Goal: Task Accomplishment & Management: Use online tool/utility

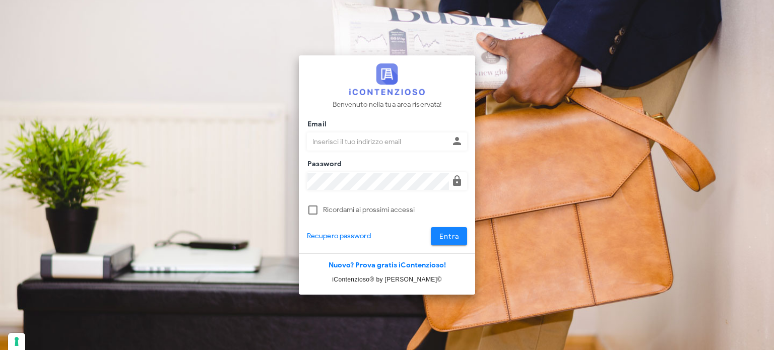
type input "avvocatobrunomaviglia@gmail.com"
click at [443, 233] on span "Entra" at bounding box center [449, 236] width 21 height 9
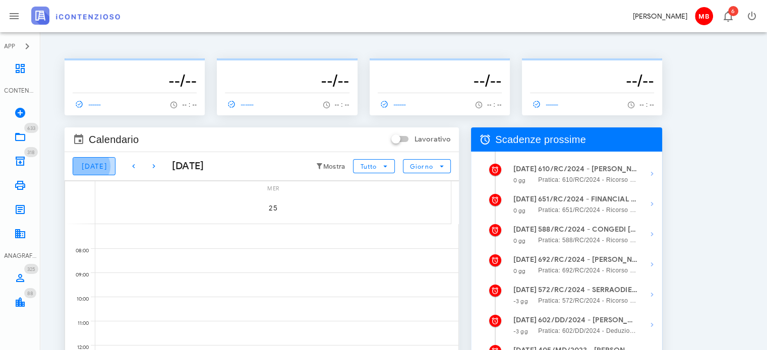
click at [88, 172] on button "Oggi" at bounding box center [94, 166] width 43 height 18
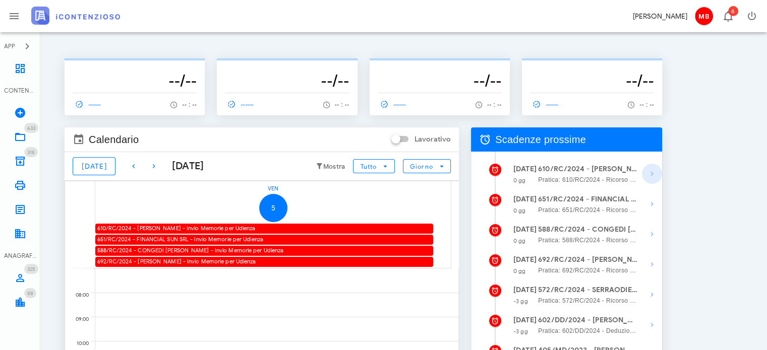
click at [653, 173] on icon "button" at bounding box center [652, 174] width 12 height 12
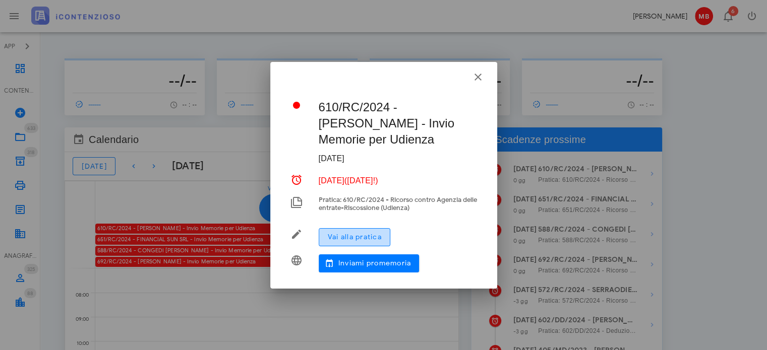
click at [382, 239] on span "Vai alla pratica" at bounding box center [354, 237] width 54 height 9
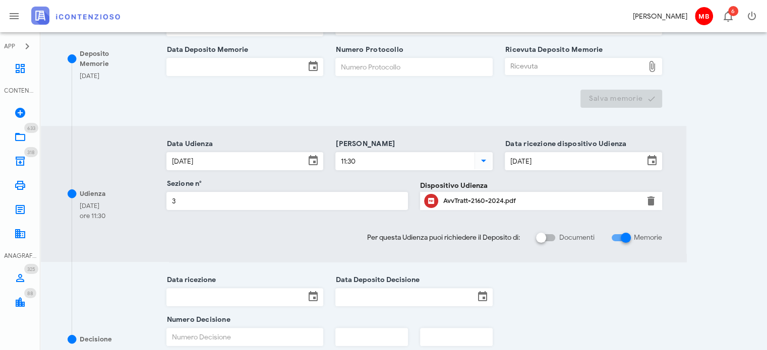
scroll to position [220, 0]
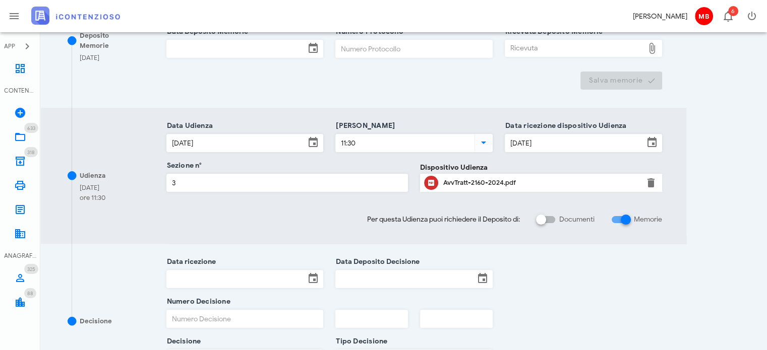
click at [488, 179] on div "AvvTratt-2160-2024.pdf" at bounding box center [541, 183] width 196 height 8
click at [20, 69] on icon at bounding box center [20, 69] width 12 height 12
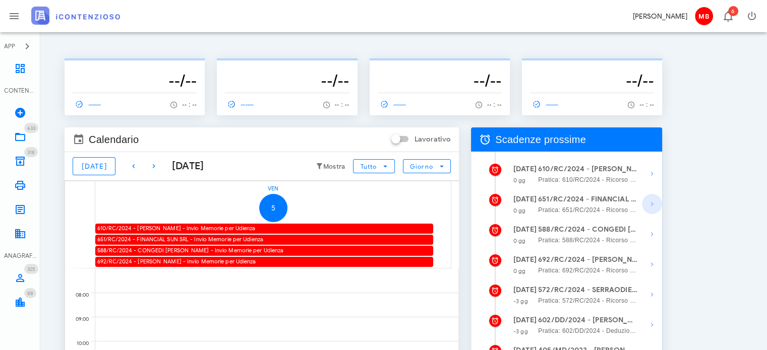
click at [650, 200] on icon "button" at bounding box center [652, 204] width 12 height 12
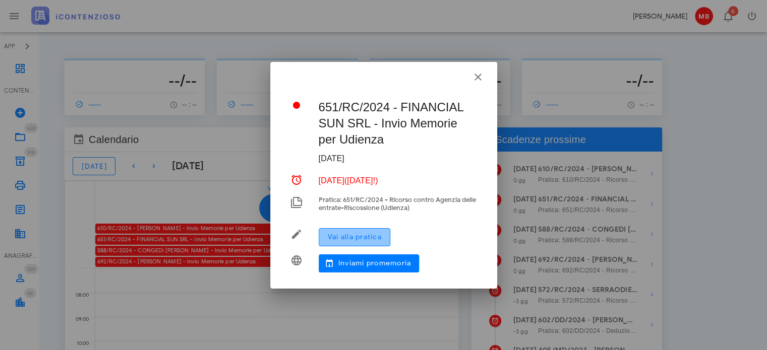
click at [361, 237] on span "Vai alla pratica" at bounding box center [354, 237] width 54 height 9
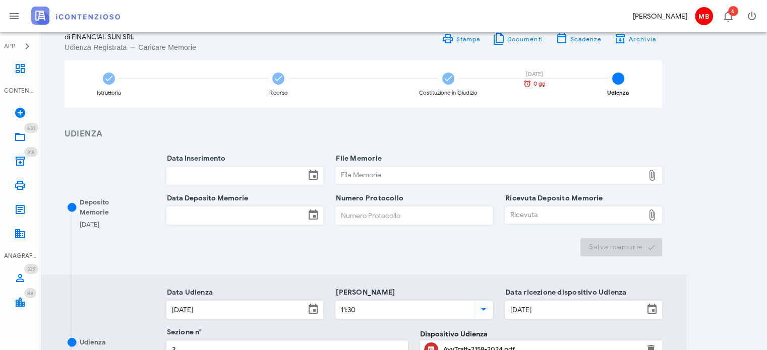
scroll to position [202, 0]
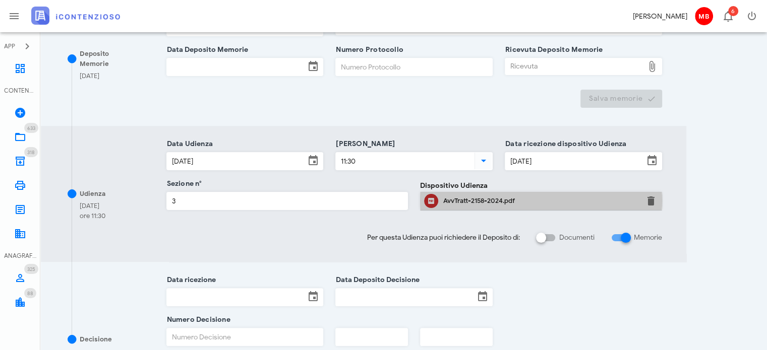
click at [458, 204] on div "AvvTratt-2158-2024.pdf" at bounding box center [541, 201] width 196 height 16
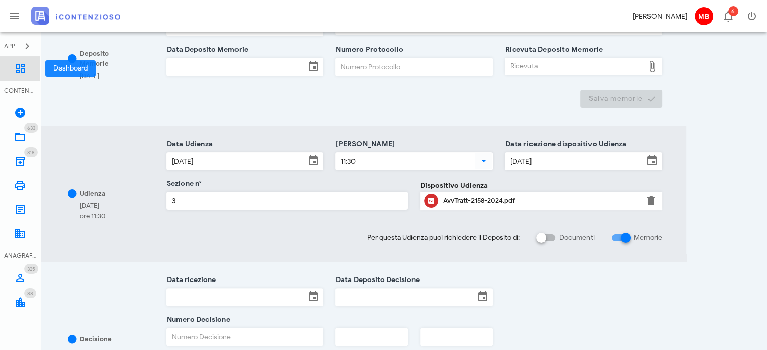
click at [18, 69] on icon at bounding box center [20, 69] width 12 height 12
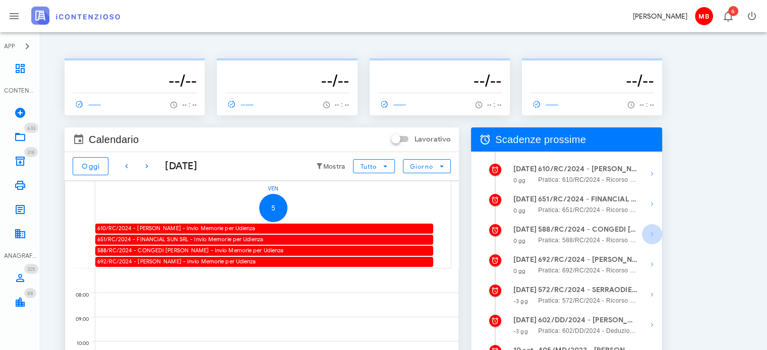
click at [649, 233] on icon "button" at bounding box center [652, 234] width 12 height 12
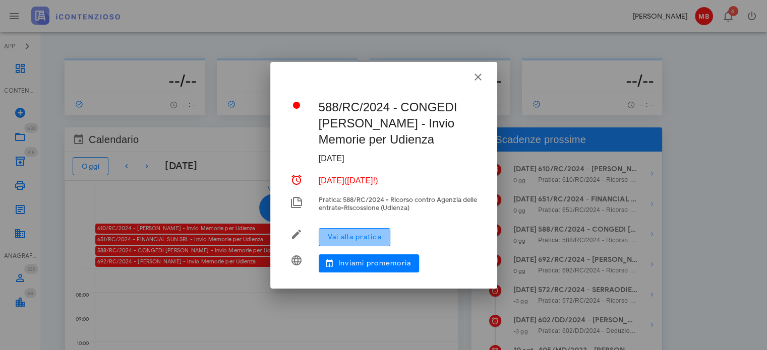
click at [375, 244] on button "Vai alla pratica" at bounding box center [355, 237] width 72 height 18
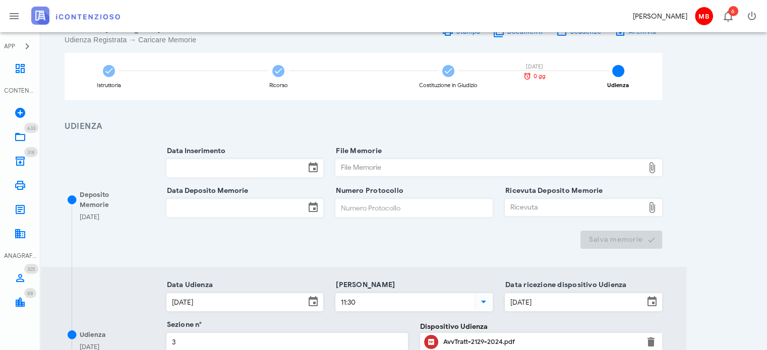
scroll to position [252, 0]
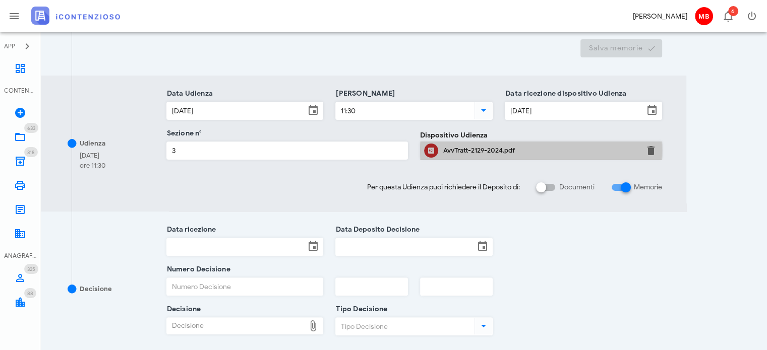
click at [468, 149] on div "AvvTratt-2129-2024.pdf" at bounding box center [541, 151] width 196 height 8
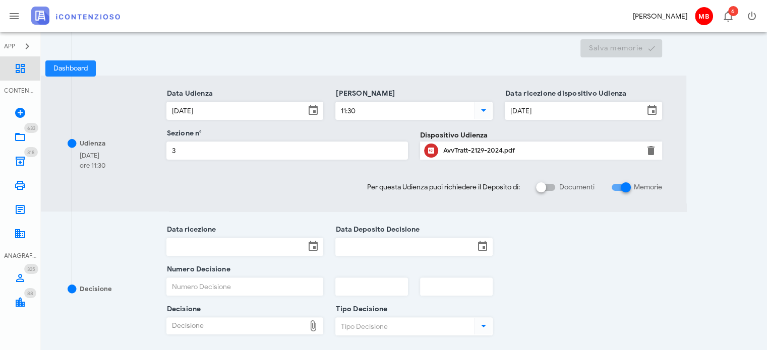
click at [19, 68] on icon at bounding box center [20, 69] width 12 height 12
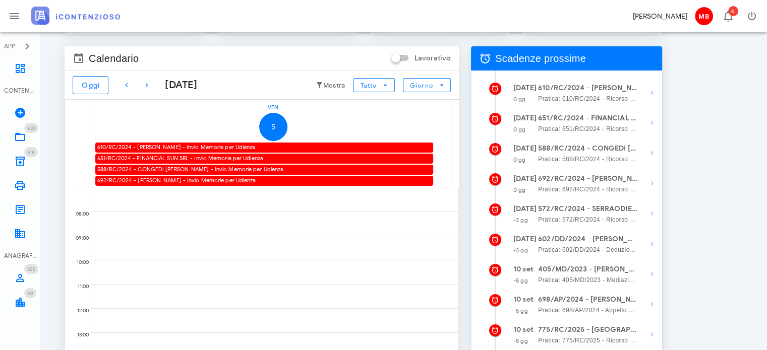
scroll to position [101, 0]
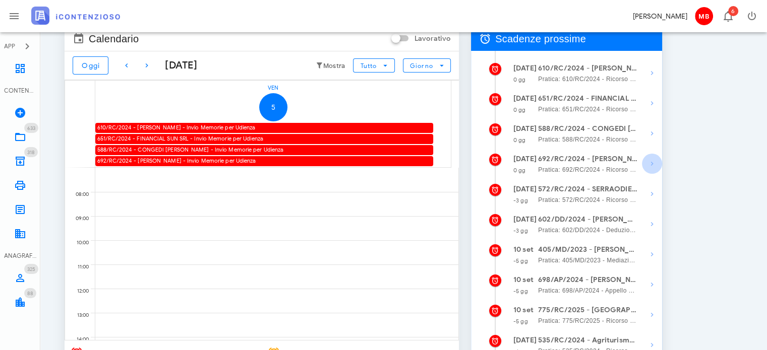
click at [650, 164] on icon "button" at bounding box center [652, 164] width 12 height 12
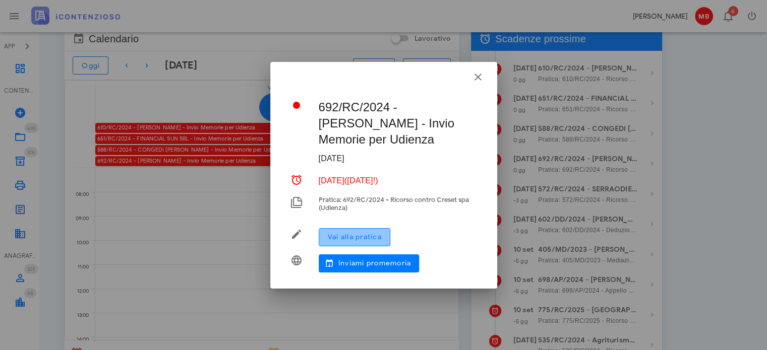
click at [377, 234] on span "Vai alla pratica" at bounding box center [354, 237] width 54 height 9
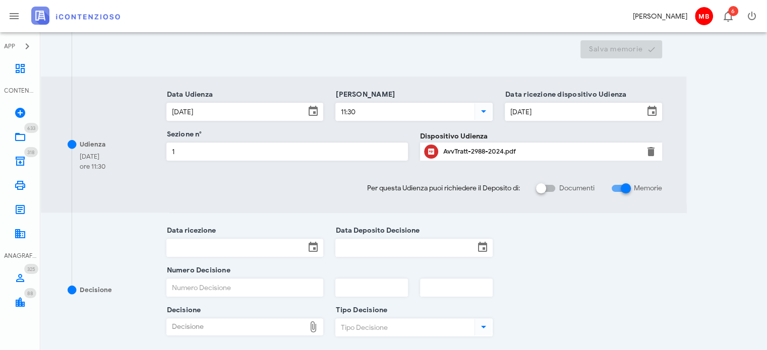
scroll to position [252, 0]
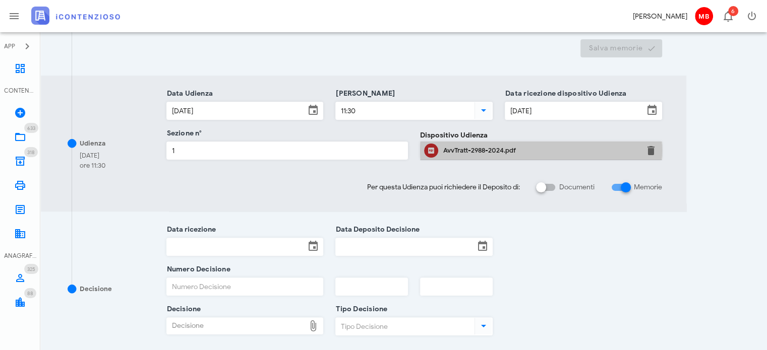
click at [466, 155] on div "AvvTratt-2988-2024.pdf" at bounding box center [541, 151] width 196 height 16
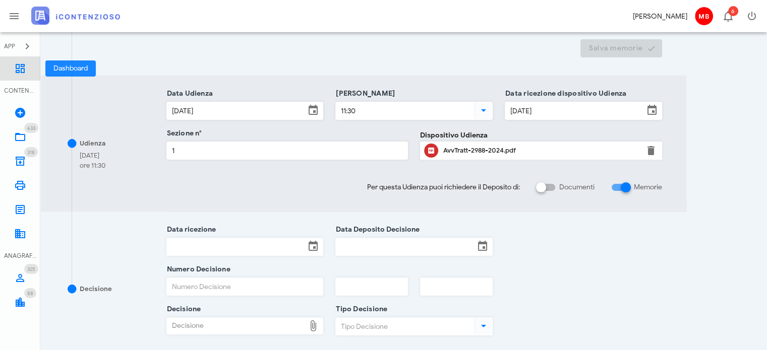
click at [19, 70] on icon at bounding box center [20, 69] width 12 height 12
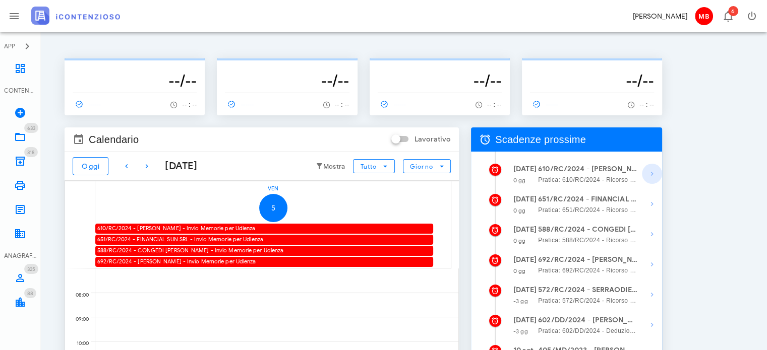
click at [651, 174] on icon "button" at bounding box center [652, 174] width 12 height 12
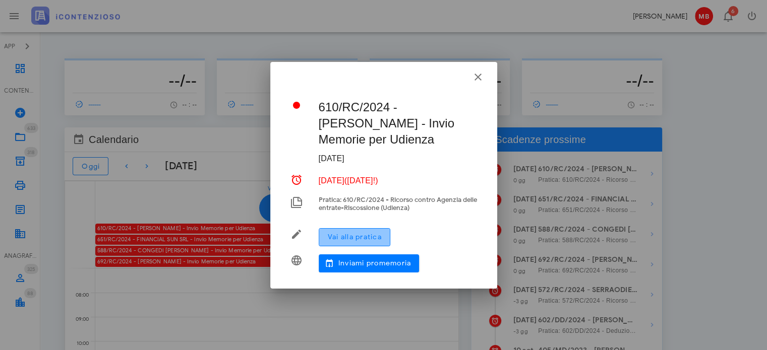
click at [366, 234] on span "Vai alla pratica" at bounding box center [354, 237] width 54 height 9
